Goal: Information Seeking & Learning: Learn about a topic

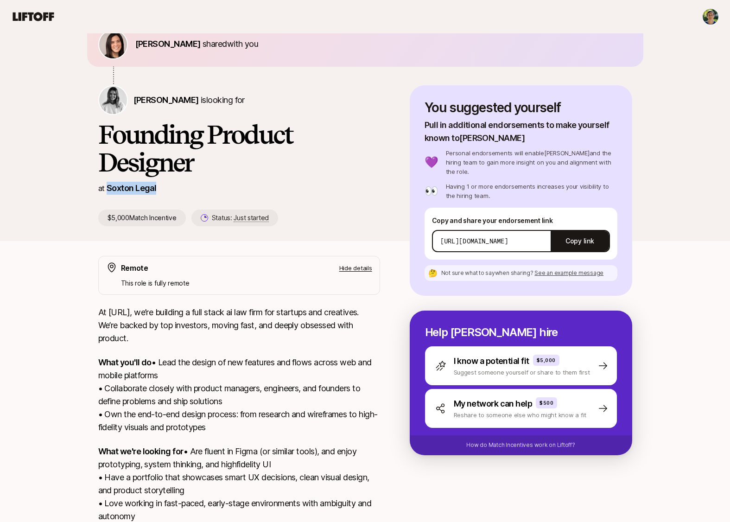
scroll to position [45, 0]
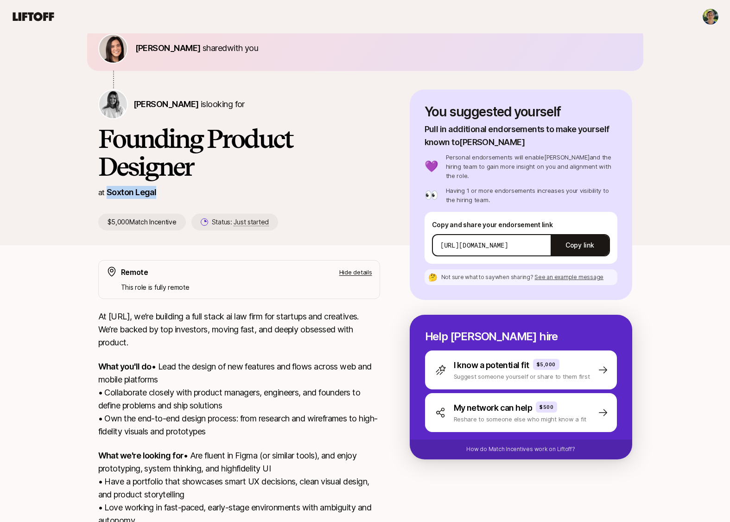
click at [364, 186] on div "at Soxton Legal" at bounding box center [239, 192] width 282 height 13
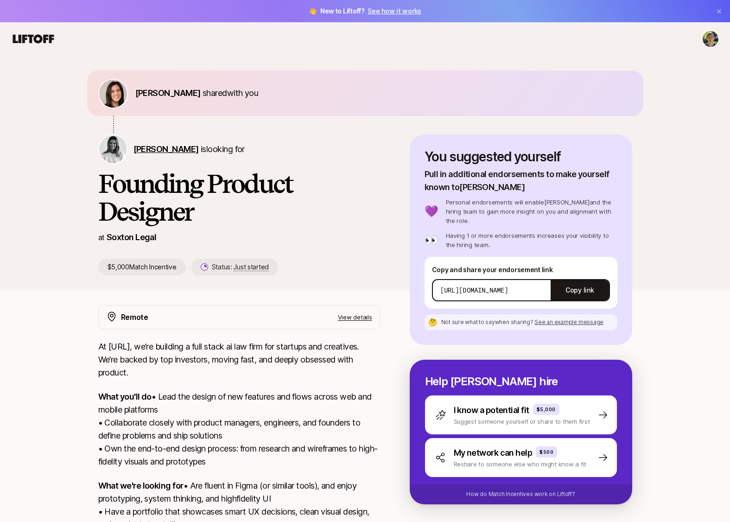
click at [166, 150] on span "[PERSON_NAME]" at bounding box center [166, 149] width 65 height 10
click at [478, 60] on div "[PERSON_NAME] shared with you [PERSON_NAME] is looking for Founding Product Des…" at bounding box center [365, 173] width 730 height 235
